Goal: Find specific page/section: Find specific page/section

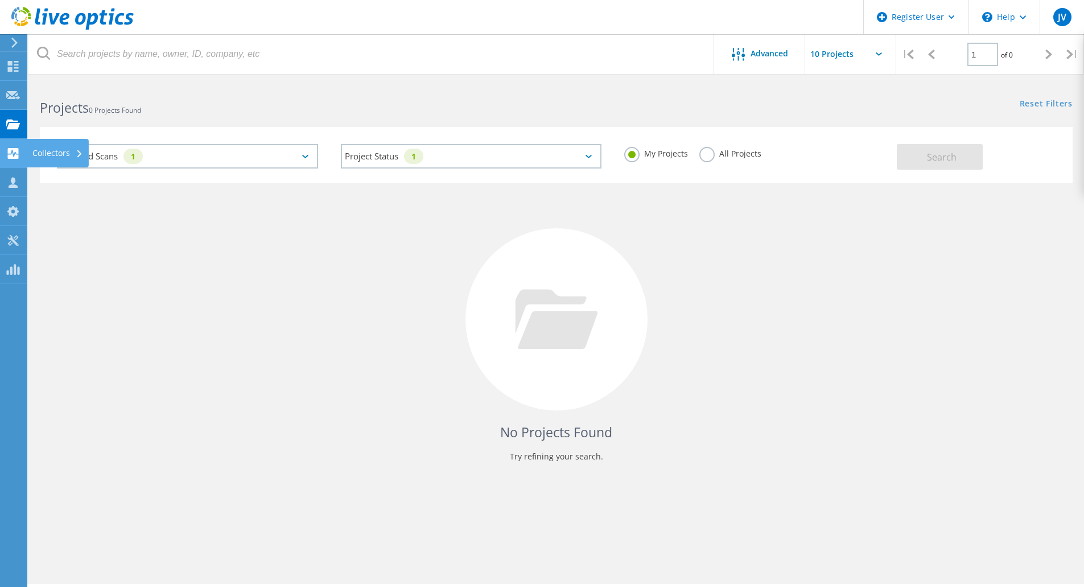
click at [19, 155] on icon at bounding box center [13, 153] width 14 height 11
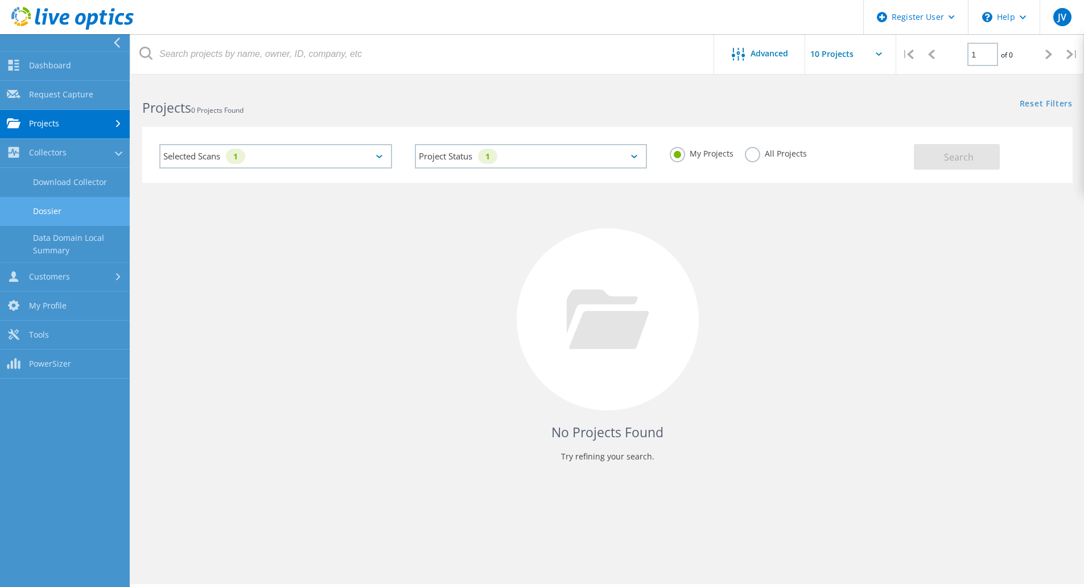
click at [63, 202] on link "Dossier" at bounding box center [65, 211] width 130 height 29
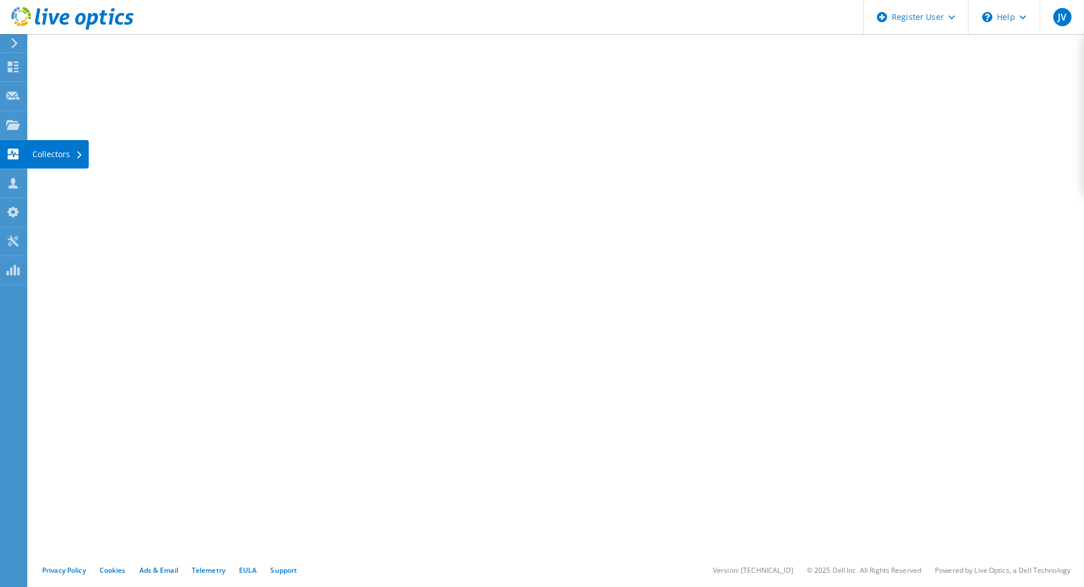
click at [11, 156] on use at bounding box center [13, 154] width 11 height 11
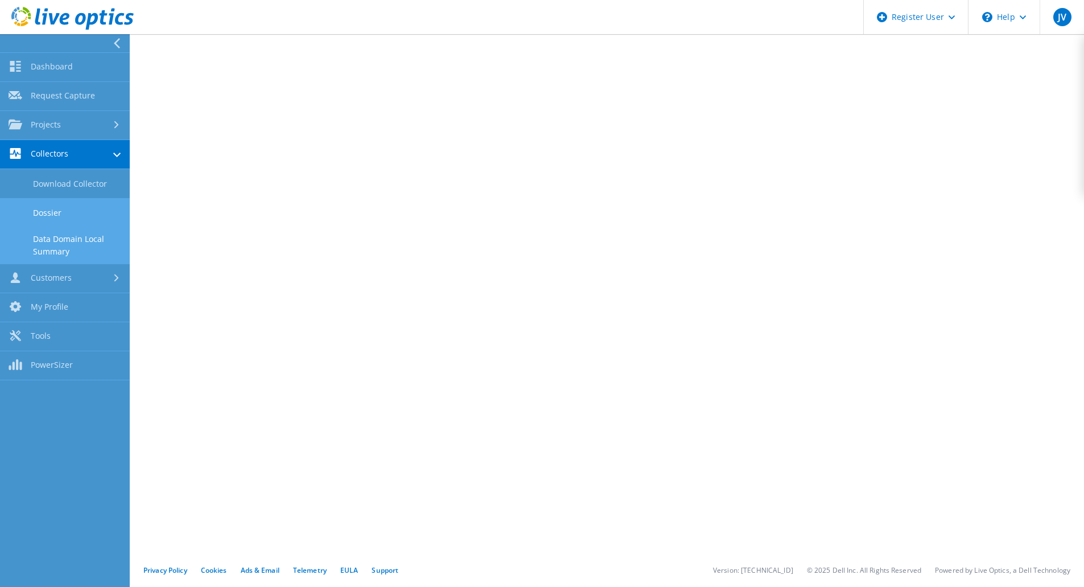
click at [69, 247] on link "Data Domain Local Summary" at bounding box center [65, 245] width 130 height 36
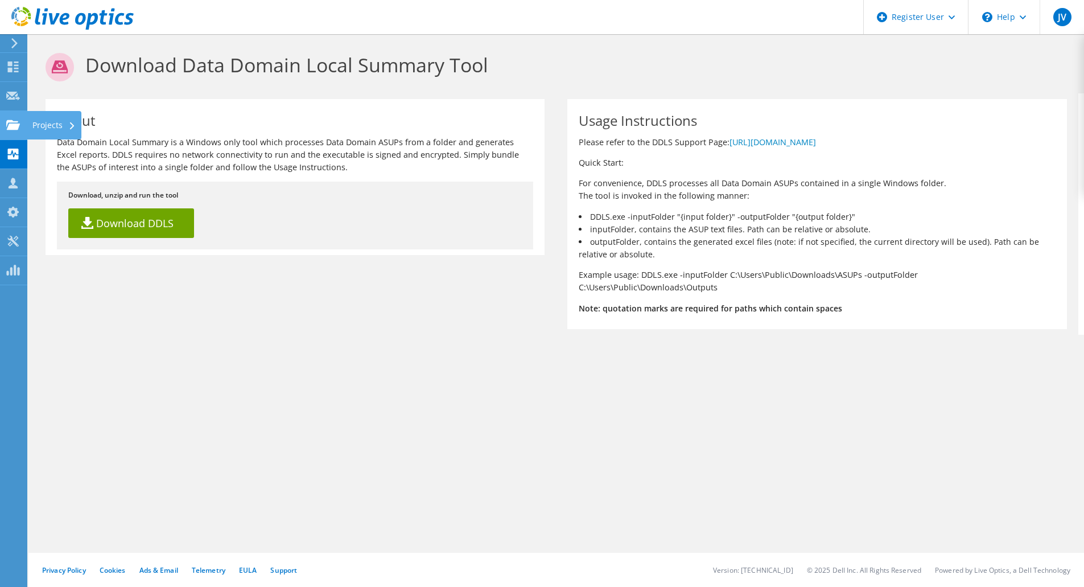
click at [17, 124] on use at bounding box center [13, 124] width 14 height 10
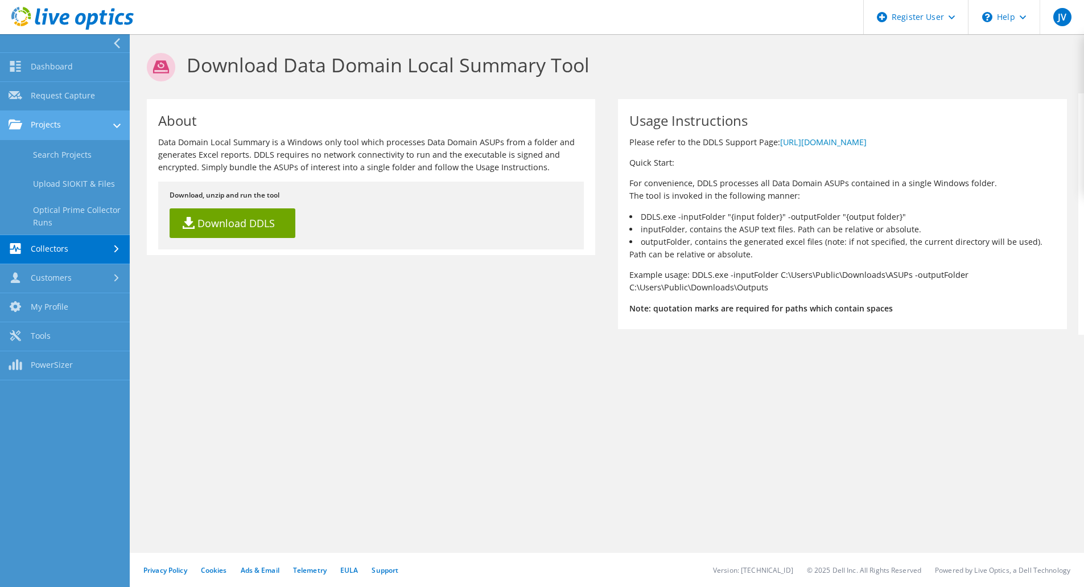
click at [61, 129] on link "Projects" at bounding box center [65, 125] width 130 height 29
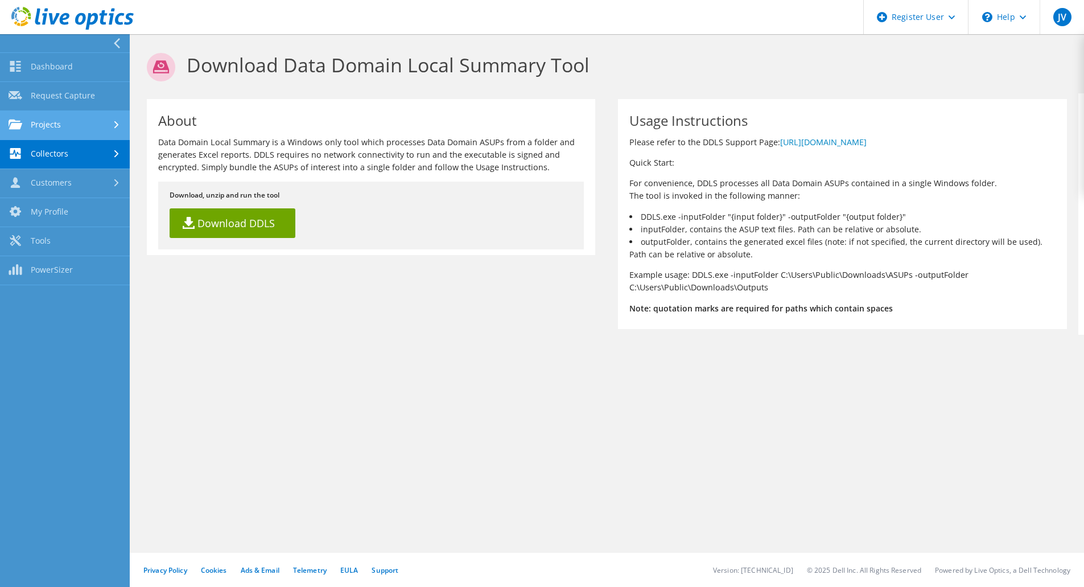
click at [61, 129] on link "Projects" at bounding box center [65, 125] width 130 height 29
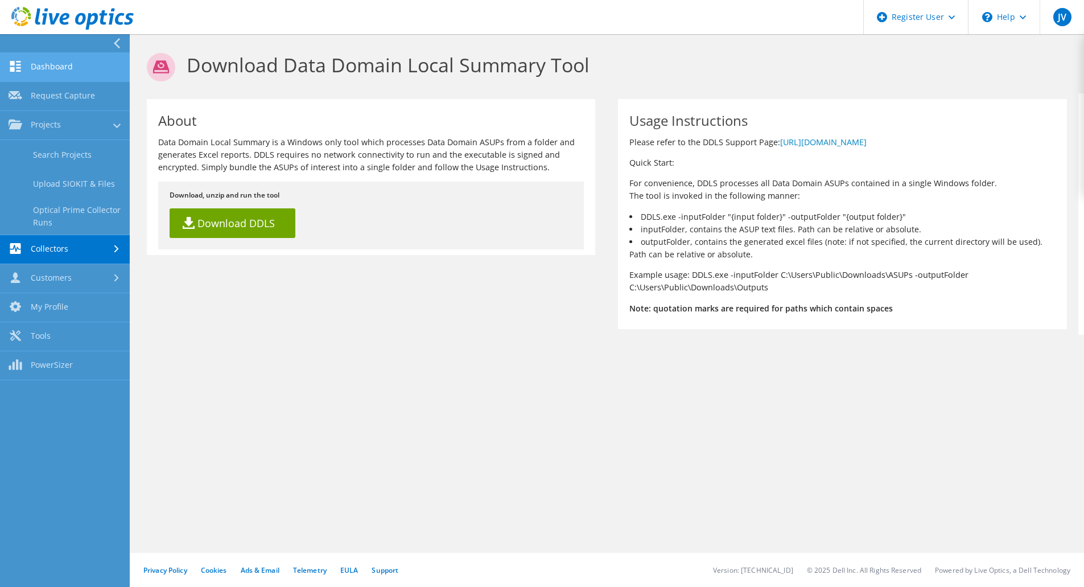
click at [65, 74] on link "Dashboard" at bounding box center [65, 67] width 130 height 29
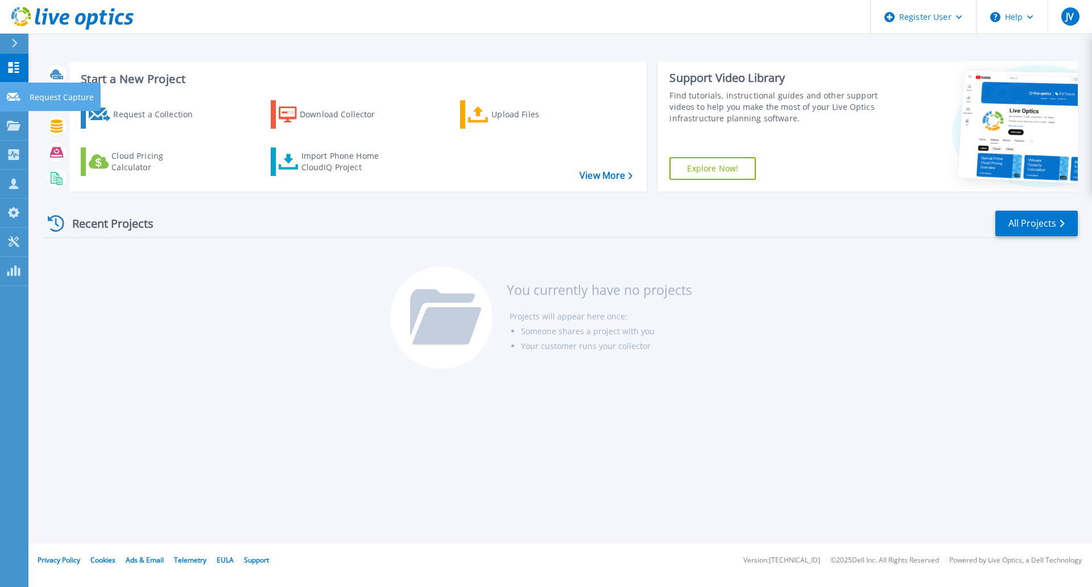
click at [22, 94] on link "Request Capture Request Capture" at bounding box center [14, 97] width 28 height 29
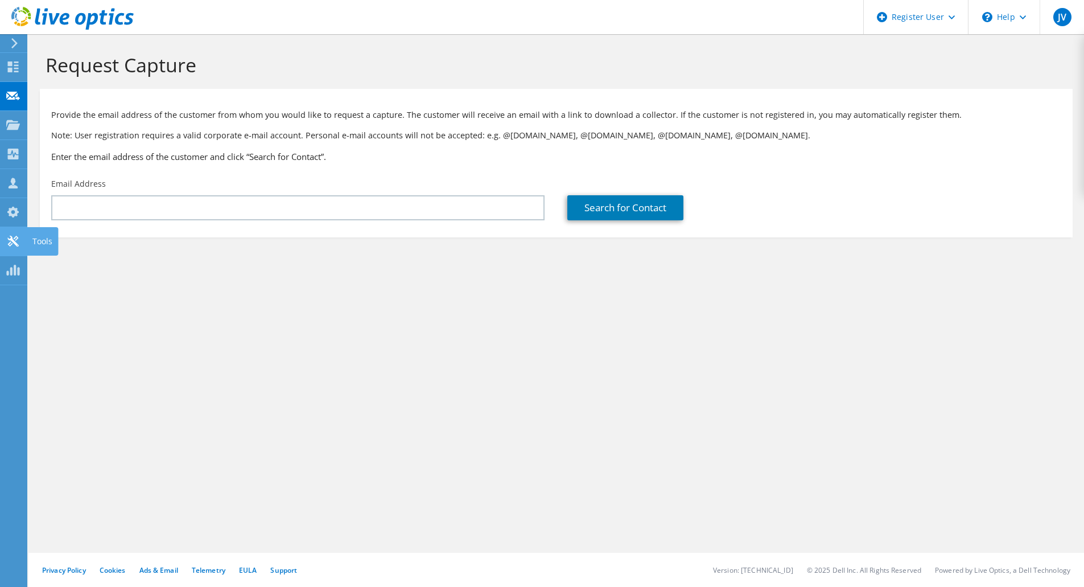
click at [14, 240] on use at bounding box center [12, 241] width 11 height 11
